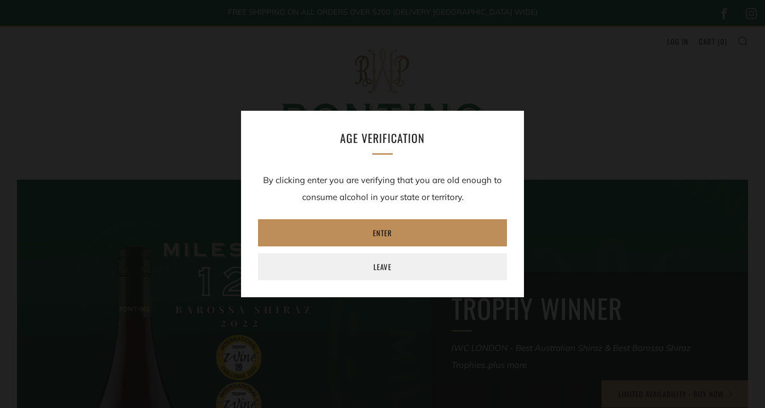
click at [421, 238] on link "Enter" at bounding box center [382, 232] width 249 height 27
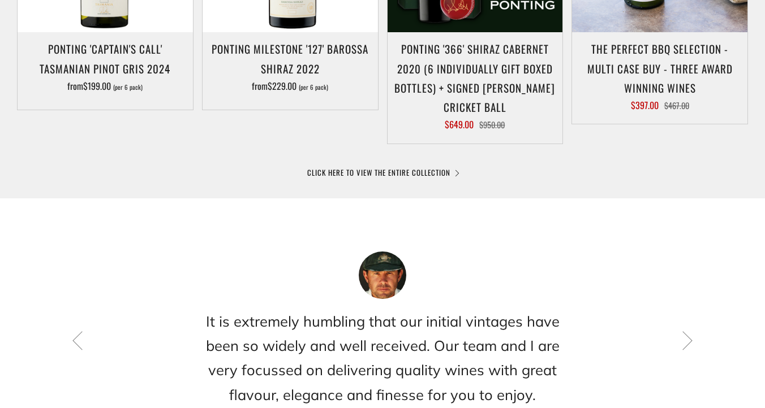
scroll to position [730, 0]
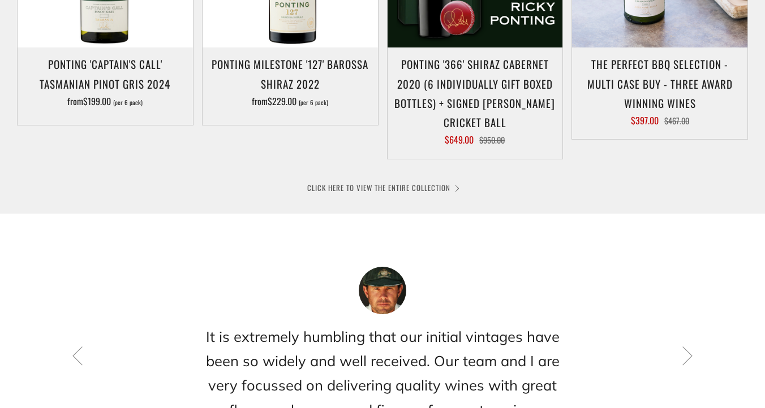
click at [412, 188] on link "CLICK HERE TO VIEW THE ENTIRE COLLECTION" at bounding box center [382, 187] width 150 height 11
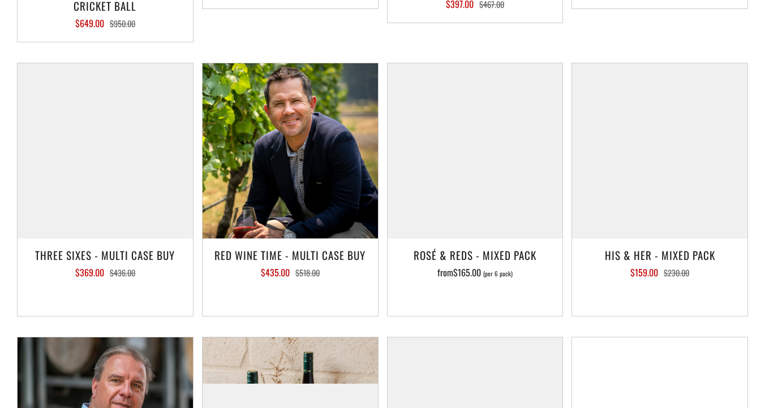
scroll to position [1392, 0]
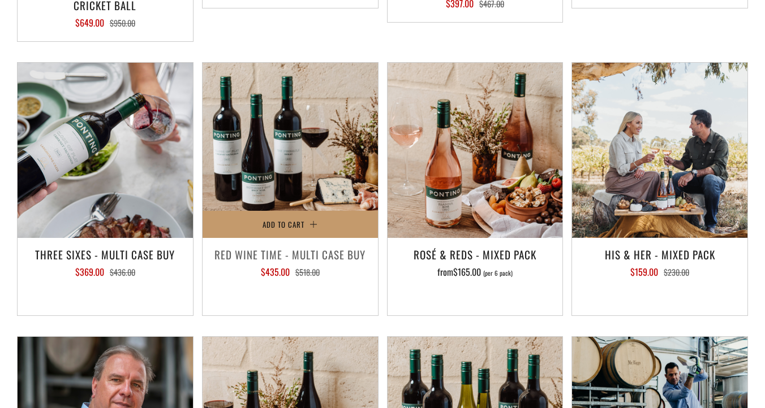
click at [303, 131] on img at bounding box center [289, 150] width 175 height 175
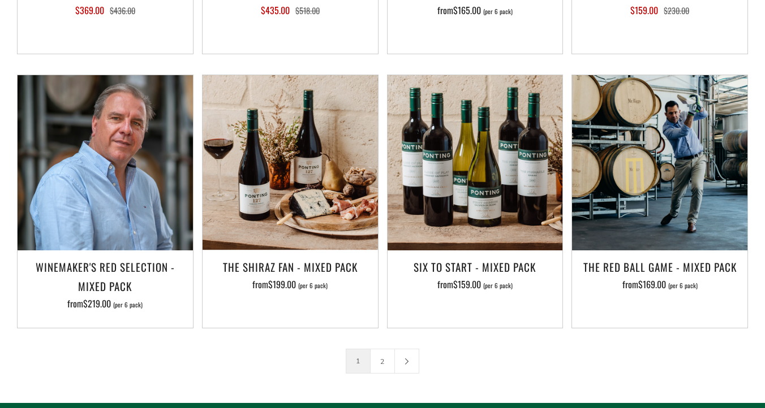
scroll to position [1655, 0]
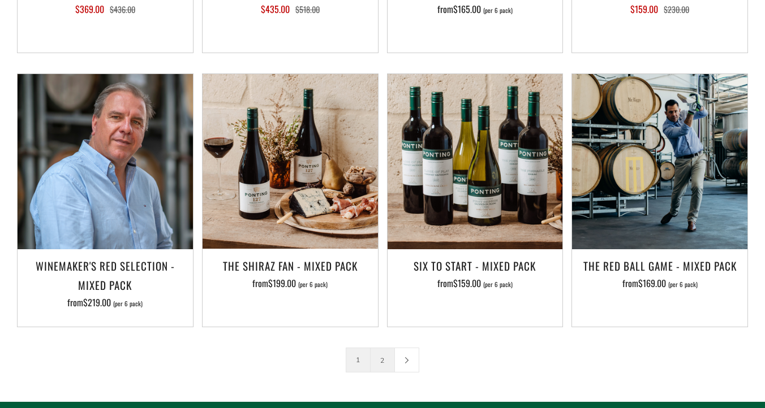
click at [386, 348] on link "2" at bounding box center [382, 360] width 24 height 24
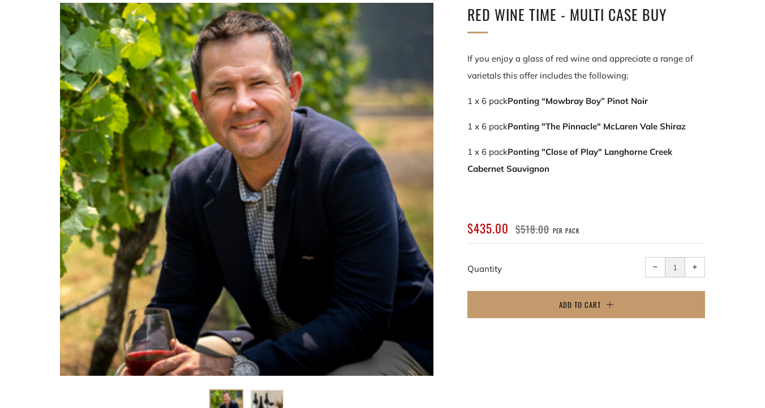
scroll to position [195, 0]
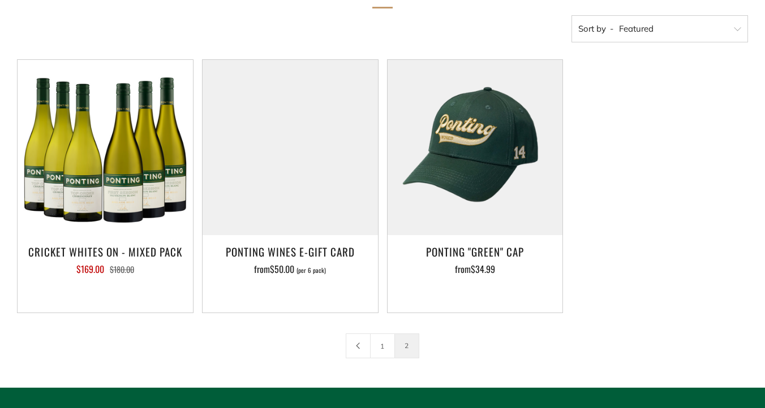
scroll to position [221, 0]
